Goal: Task Accomplishment & Management: Complete application form

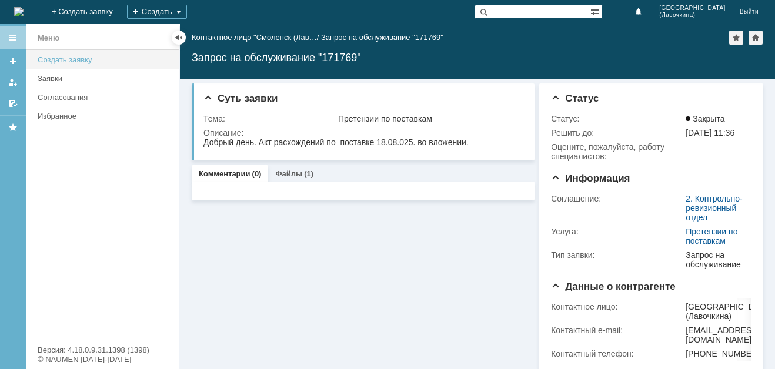
click at [79, 59] on div "Создать заявку" at bounding box center [105, 59] width 134 height 9
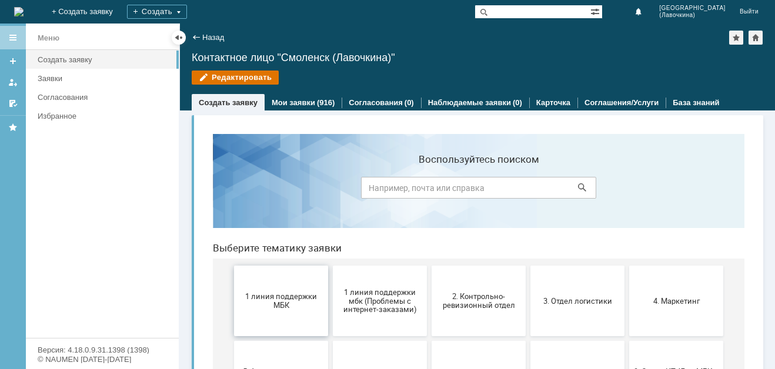
click at [273, 306] on span "1 линия поддержки МБК" at bounding box center [281, 301] width 87 height 18
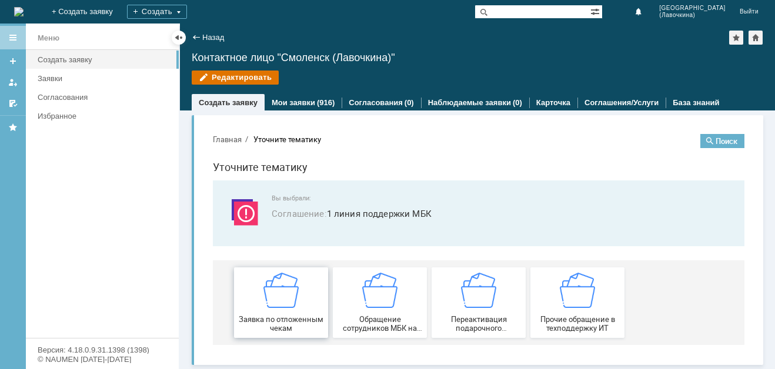
click at [275, 307] on img at bounding box center [280, 290] width 35 height 35
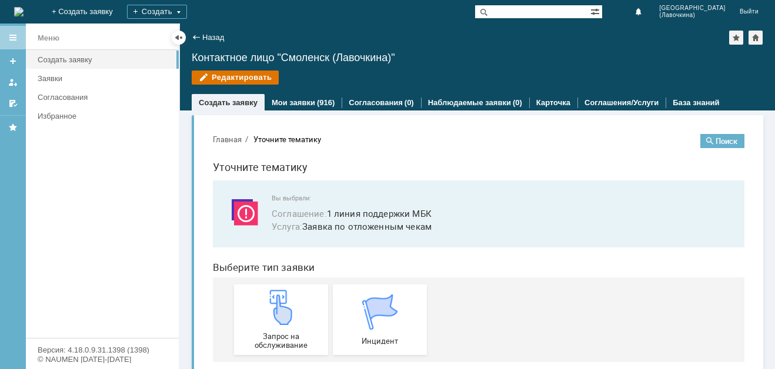
click at [275, 307] on img at bounding box center [280, 307] width 35 height 35
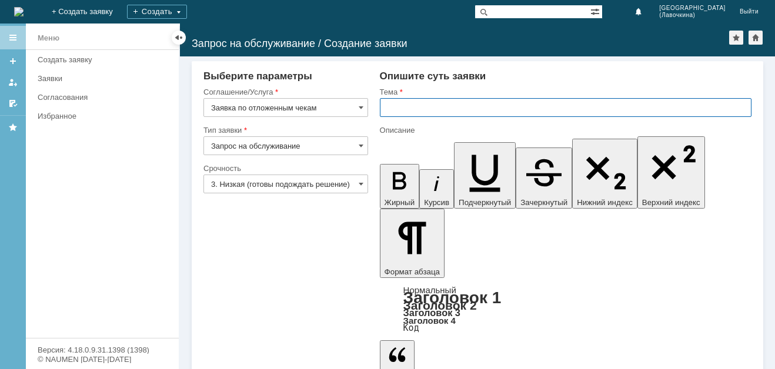
paste input "Заявка по отложенным чекам"
type input "Заявка по отложенным чекам"
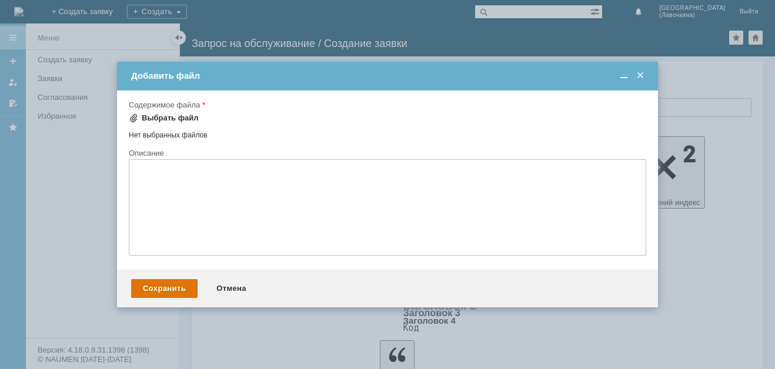
click at [188, 122] on div "Выбрать файл" at bounding box center [170, 117] width 57 height 9
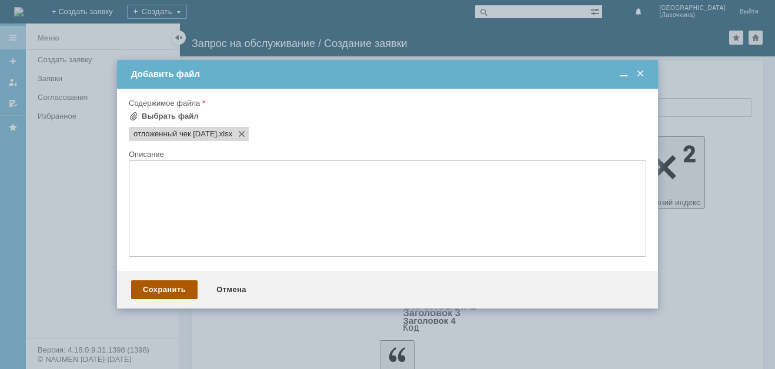
click at [183, 292] on div "Сохранить" at bounding box center [164, 289] width 66 height 19
